Goal: Navigation & Orientation: Find specific page/section

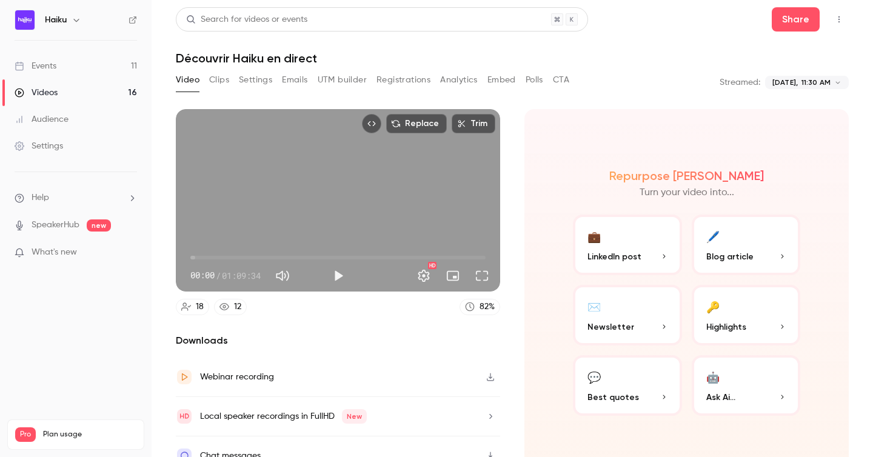
click at [70, 60] on link "Events 11" at bounding box center [76, 66] width 152 height 27
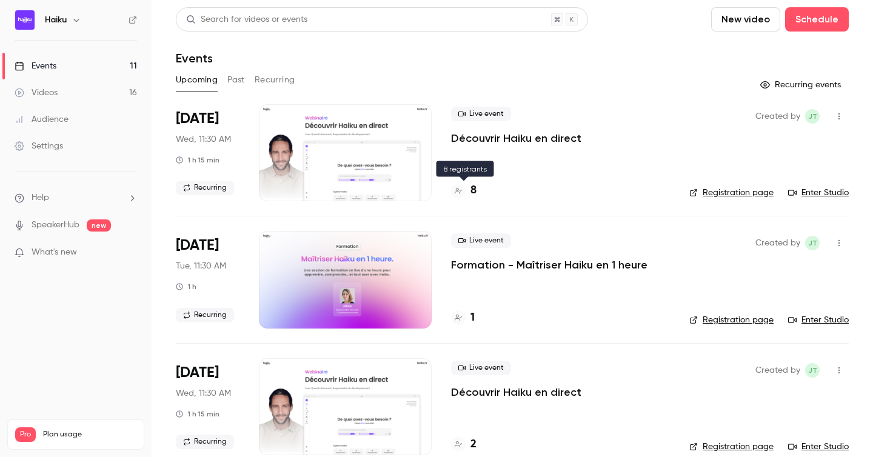
click at [459, 190] on icon at bounding box center [458, 190] width 7 height 7
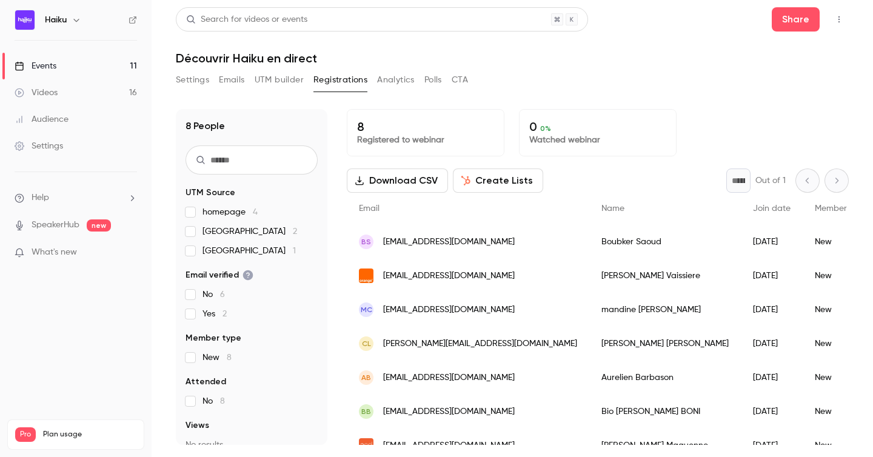
click at [58, 93] on link "Videos 16" at bounding box center [76, 92] width 152 height 27
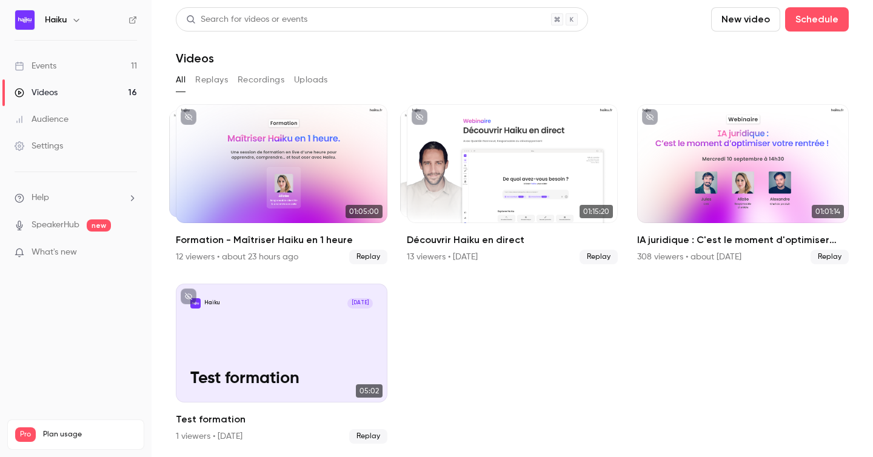
click at [81, 70] on link "Events 11" at bounding box center [76, 66] width 152 height 27
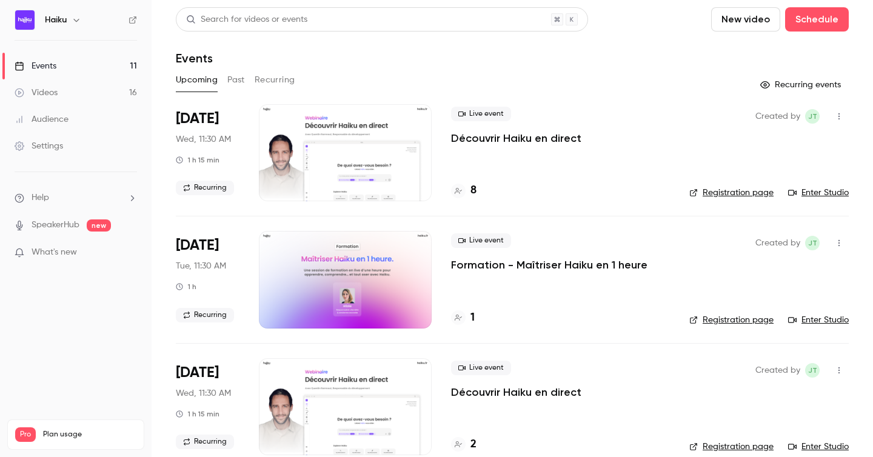
click at [827, 189] on link "Enter Studio" at bounding box center [818, 193] width 61 height 12
